Goal: Task Accomplishment & Management: Manage account settings

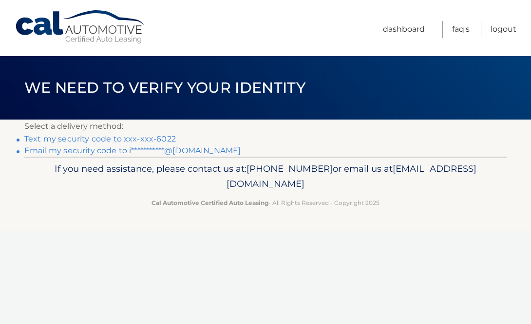
click at [156, 137] on link "Text my security code to xxx-xxx-6022" at bounding box center [100, 138] width 152 height 9
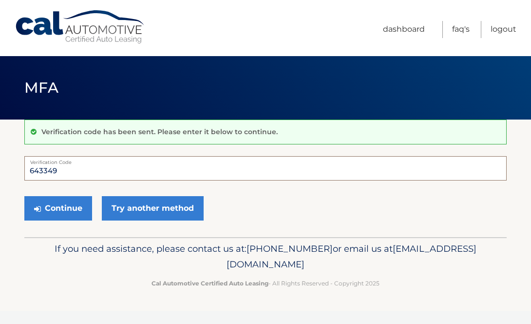
type input "643349"
click at [58, 208] on button "Continue" at bounding box center [58, 208] width 68 height 24
click at [53, 209] on button "Continue" at bounding box center [58, 208] width 68 height 24
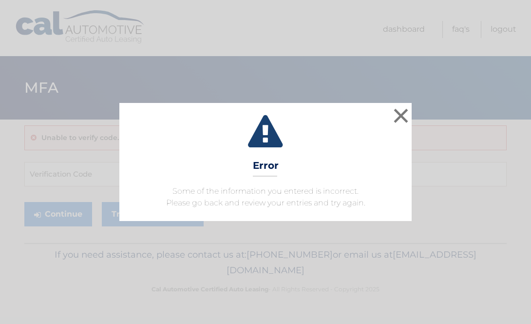
drag, startPoint x: 401, startPoint y: 113, endPoint x: 392, endPoint y: 117, distance: 9.4
click at [401, 113] on button "×" at bounding box center [400, 115] width 19 height 19
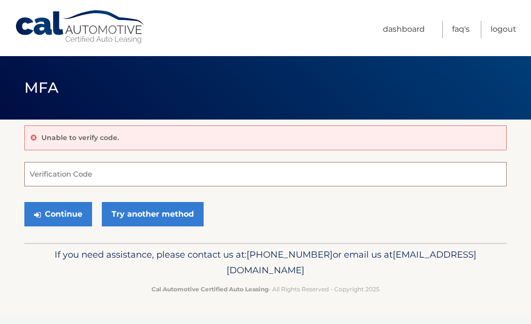
click at [118, 174] on input "Verification Code" at bounding box center [265, 174] width 483 height 24
click at [502, 28] on link "Logout" at bounding box center [504, 29] width 26 height 17
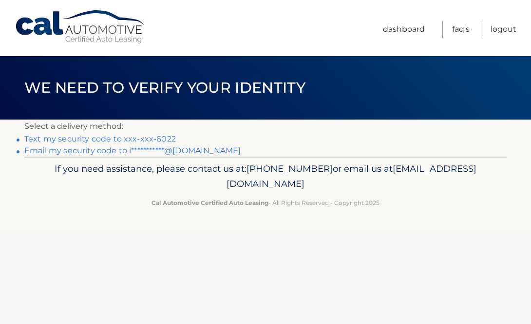
click at [137, 136] on link "Text my security code to xxx-xxx-6022" at bounding box center [100, 138] width 152 height 9
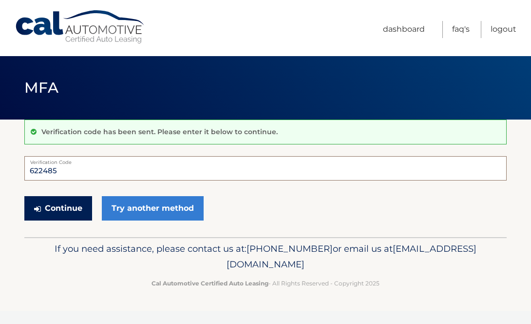
type input "622485"
click at [58, 208] on button "Continue" at bounding box center [58, 208] width 68 height 24
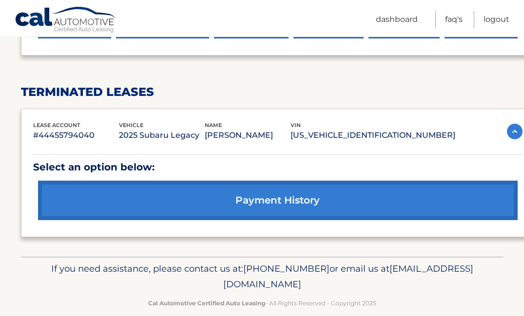
scroll to position [444, 0]
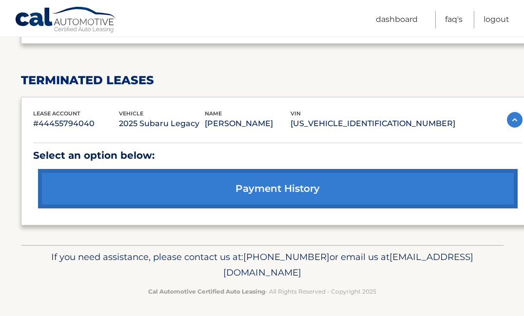
click at [293, 188] on link "payment history" at bounding box center [278, 188] width 480 height 39
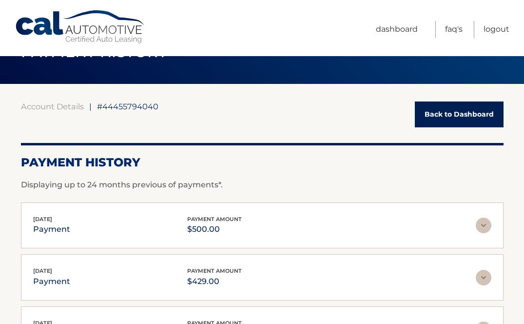
scroll to position [42, 0]
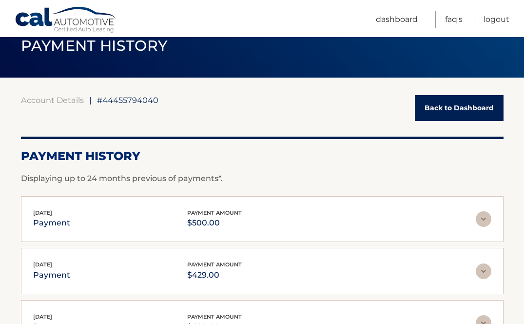
click at [431, 106] on link "Back to Dashboard" at bounding box center [459, 108] width 89 height 26
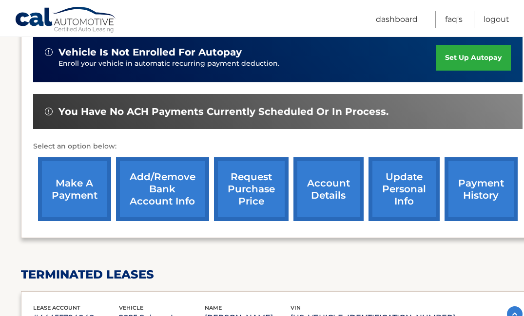
scroll to position [251, 0]
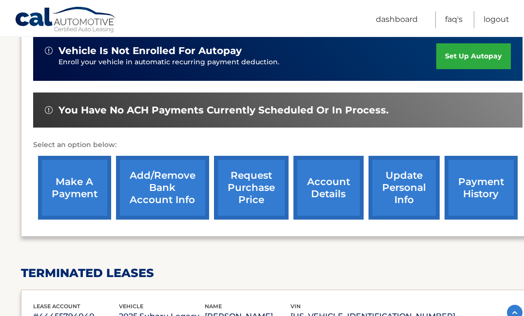
click at [479, 177] on link "payment history" at bounding box center [481, 188] width 73 height 64
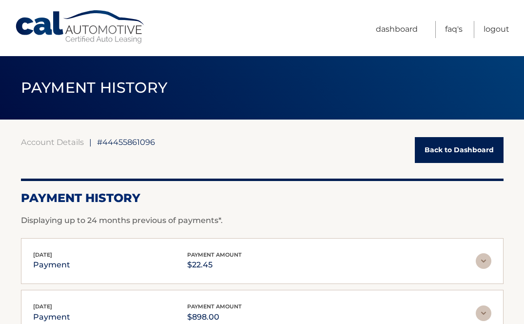
click at [469, 146] on link "Back to Dashboard" at bounding box center [459, 150] width 89 height 26
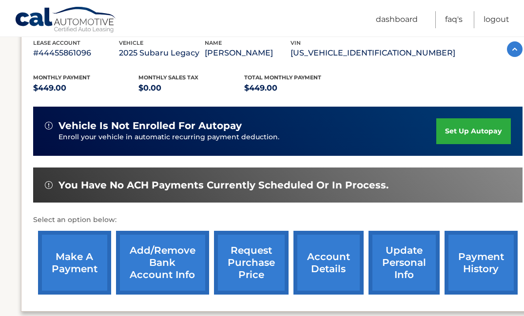
scroll to position [177, 0]
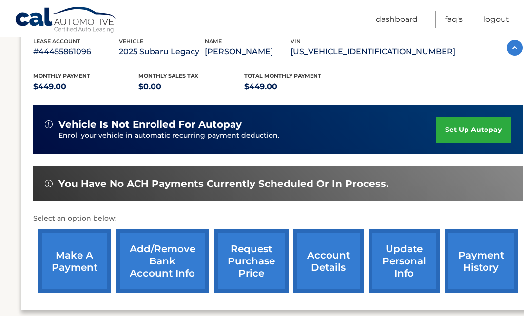
click at [74, 263] on link "make a payment" at bounding box center [74, 262] width 73 height 64
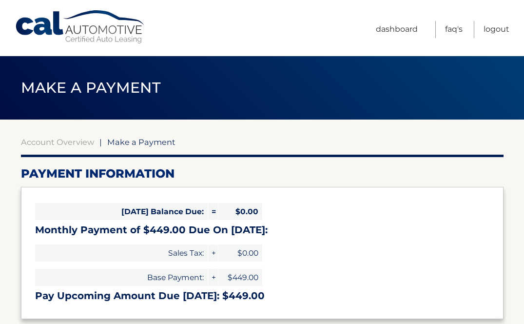
select select "YmFjNmQzMmYtOTBkOC00NTNiLWIyYTYtOGFjN2FkMDE0Yjlh"
click at [491, 27] on link "Logout" at bounding box center [497, 29] width 26 height 17
